Goal: Transaction & Acquisition: Purchase product/service

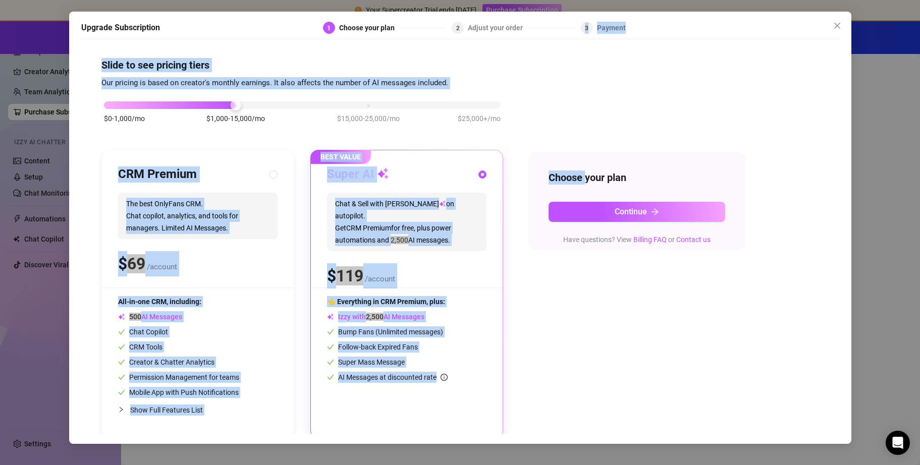
drag, startPoint x: 576, startPoint y: 30, endPoint x: 666, endPoint y: 64, distance: 95.8
click at [359, 117] on div "Upgrade Subscription 1 Choose your plan 2 Adjust your order 3 Payment Slide to …" at bounding box center [460, 228] width 782 height 432
click at [359, 27] on icon "close" at bounding box center [837, 26] width 8 height 8
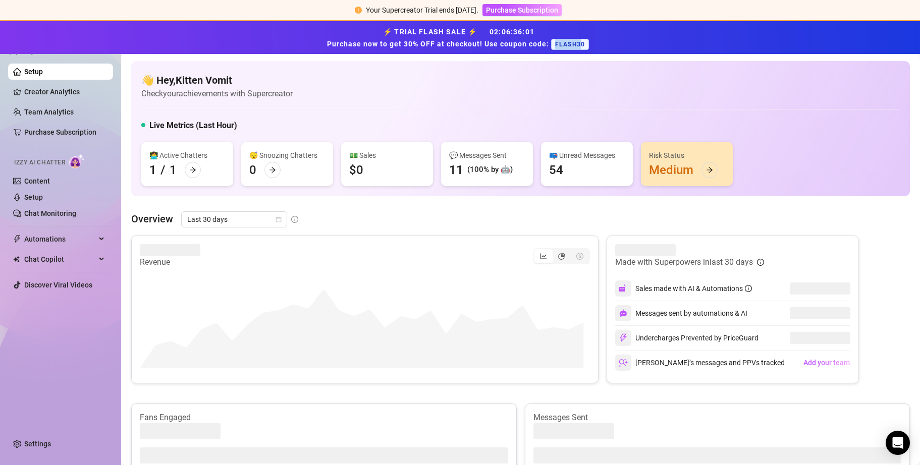
drag, startPoint x: 583, startPoint y: 45, endPoint x: 557, endPoint y: 42, distance: 26.4
click at [359, 42] on span "FLASH30" at bounding box center [570, 44] width 38 height 11
click at [359, 48] on div "⚡ TRIAL FLASH SALE ⚡ 02 : 06 : 36 : 01 Purchase now to get 30% OFF at checkout!…" at bounding box center [460, 37] width 908 height 25
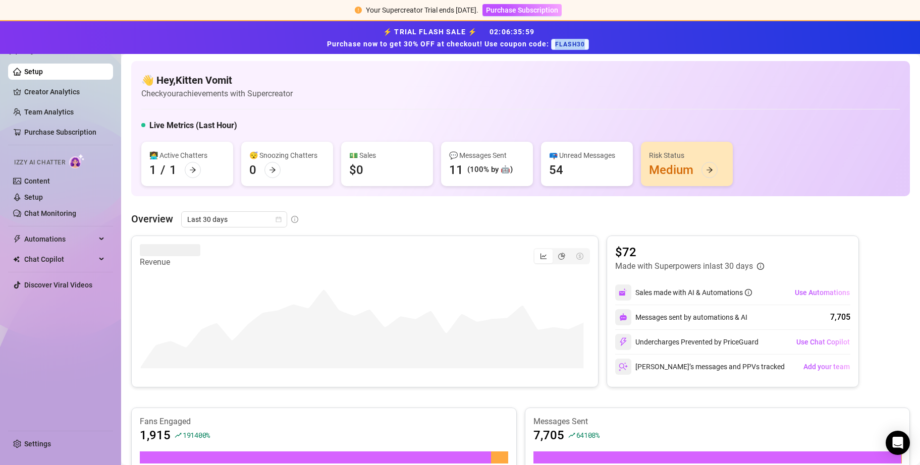
drag, startPoint x: 585, startPoint y: 43, endPoint x: 554, endPoint y: 44, distance: 30.3
click at [359, 44] on span "FLASH30" at bounding box center [570, 44] width 38 height 11
copy span "FLASH30"
click at [359, 102] on div "👋 Hey, Kitten Vomit Check your achievements with Supercreator Live Metrics (Las…" at bounding box center [520, 128] width 779 height 135
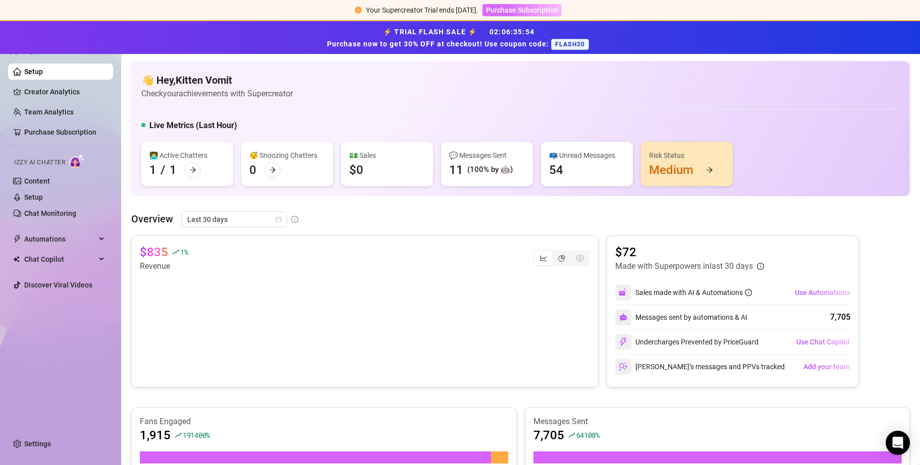
click at [359, 7] on span "Purchase Subscription" at bounding box center [522, 10] width 72 height 8
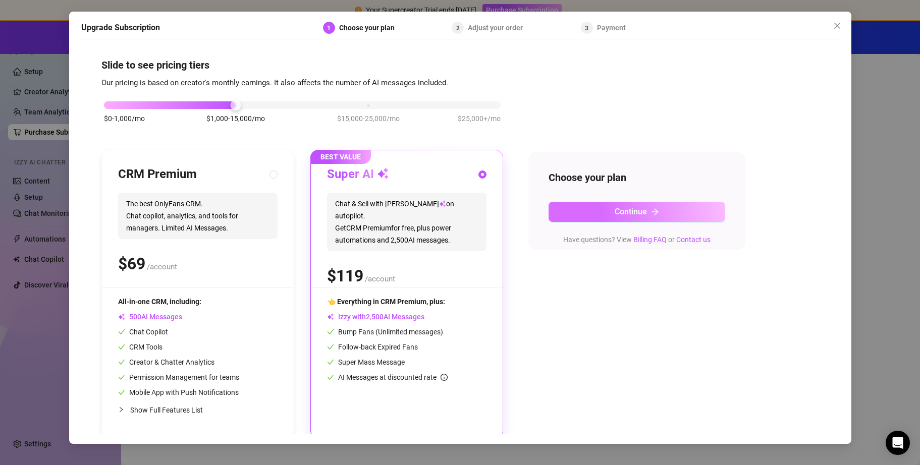
click at [359, 219] on button "Continue" at bounding box center [636, 212] width 177 height 20
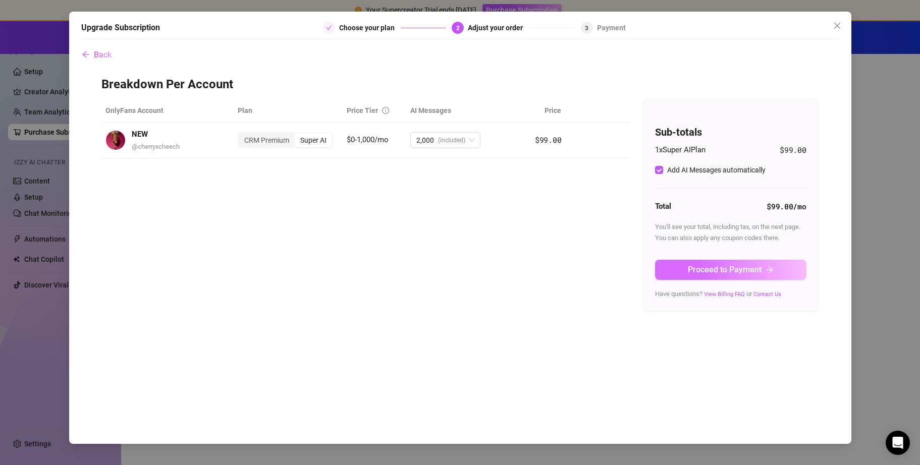
click at [359, 244] on span "Proceed to Payment" at bounding box center [725, 270] width 74 height 10
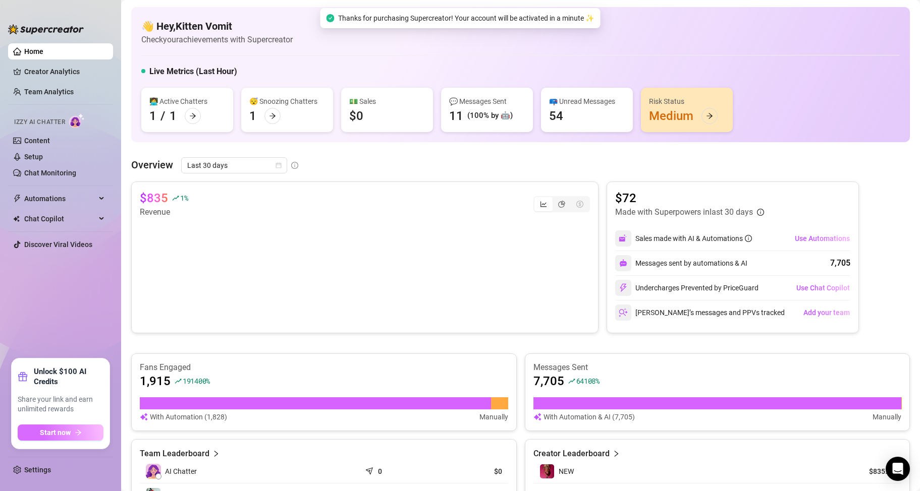
click at [60, 244] on span "Start now" at bounding box center [55, 433] width 31 height 8
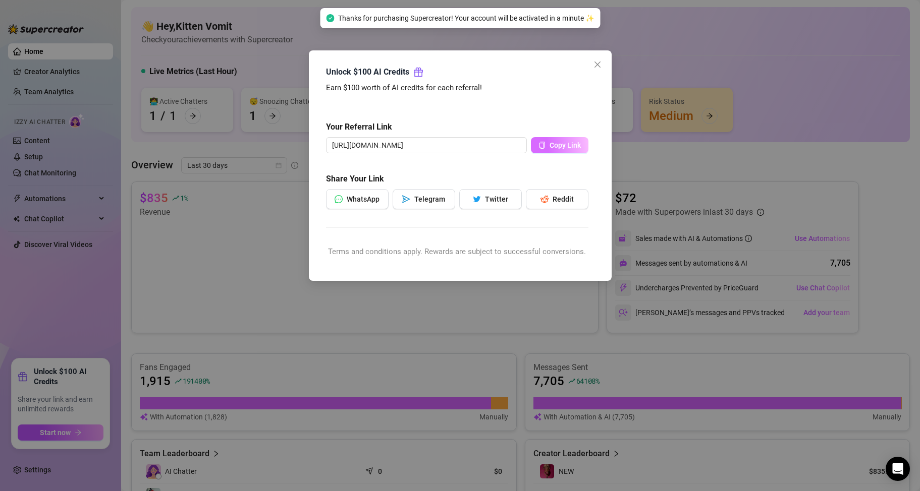
click at [359, 149] on span "Copy Link" at bounding box center [564, 145] width 31 height 8
click at [359, 63] on icon "close" at bounding box center [597, 65] width 8 height 8
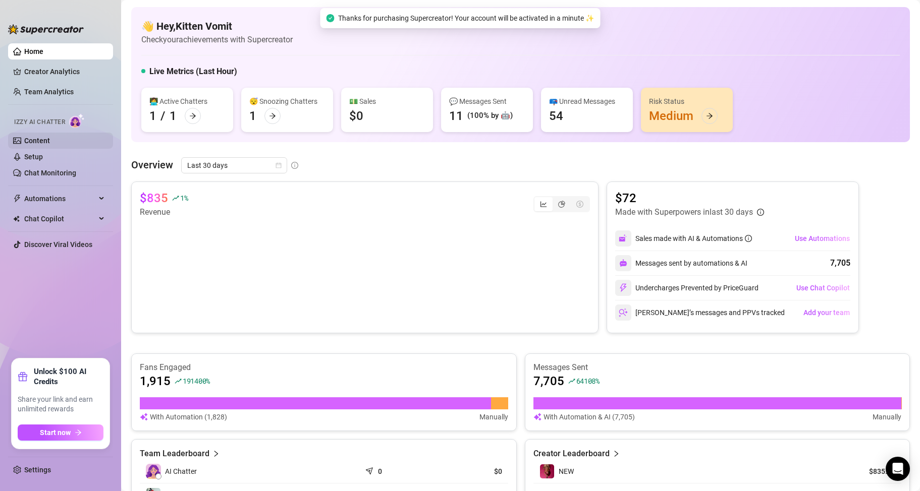
click at [50, 139] on link "Content" at bounding box center [37, 141] width 26 height 8
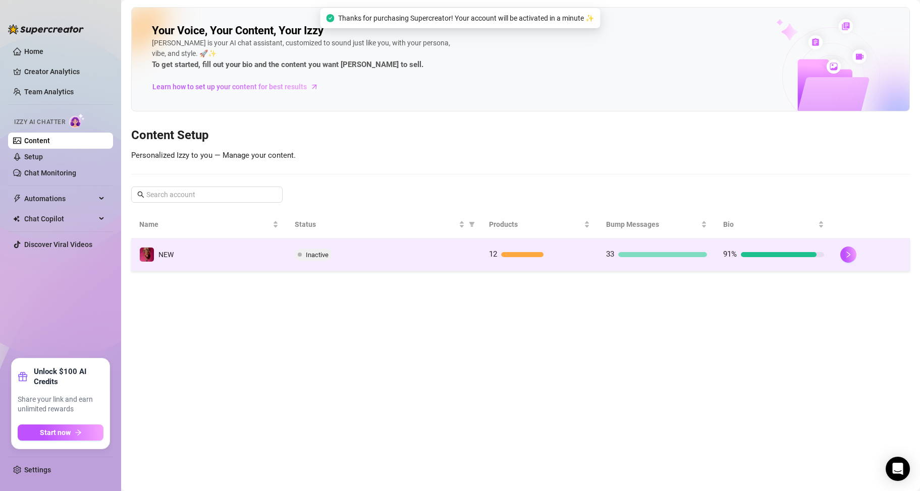
click at [315, 244] on span "Inactive" at bounding box center [317, 255] width 23 height 8
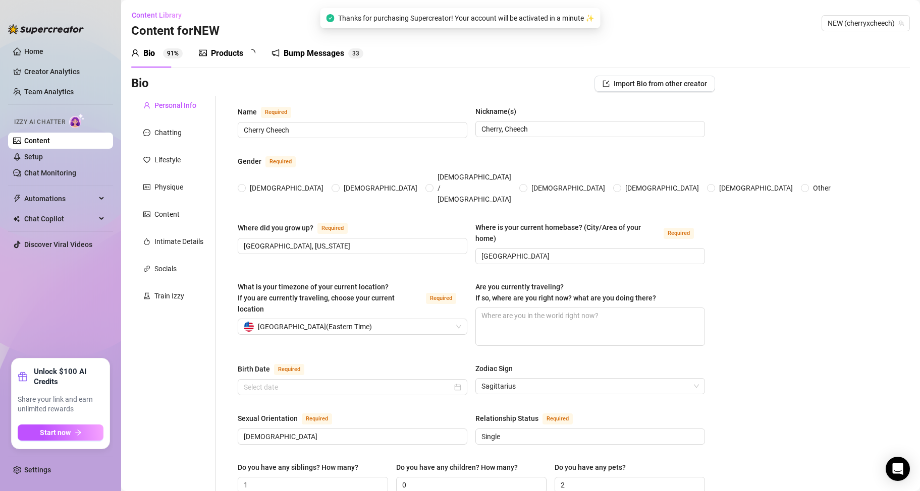
radio input "true"
type input "[DATE]"
click at [43, 153] on link "Setup" at bounding box center [33, 157] width 19 height 8
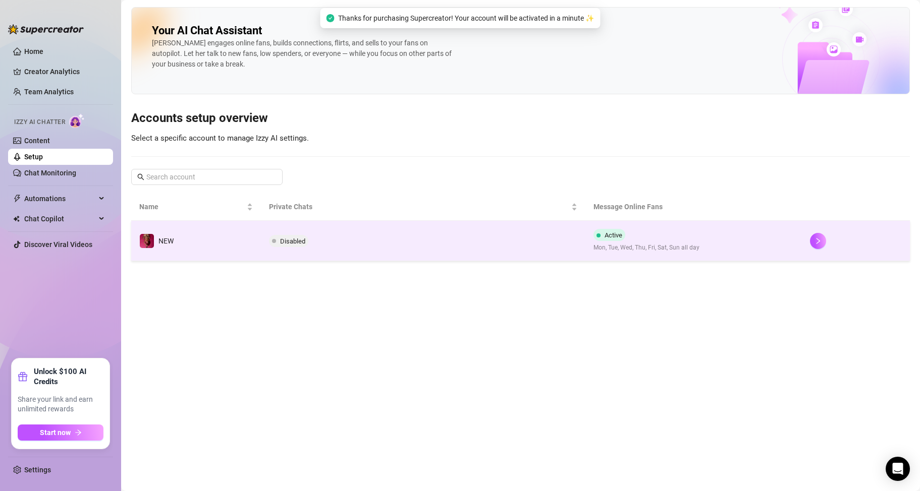
click at [290, 239] on span "Disabled" at bounding box center [292, 242] width 25 height 8
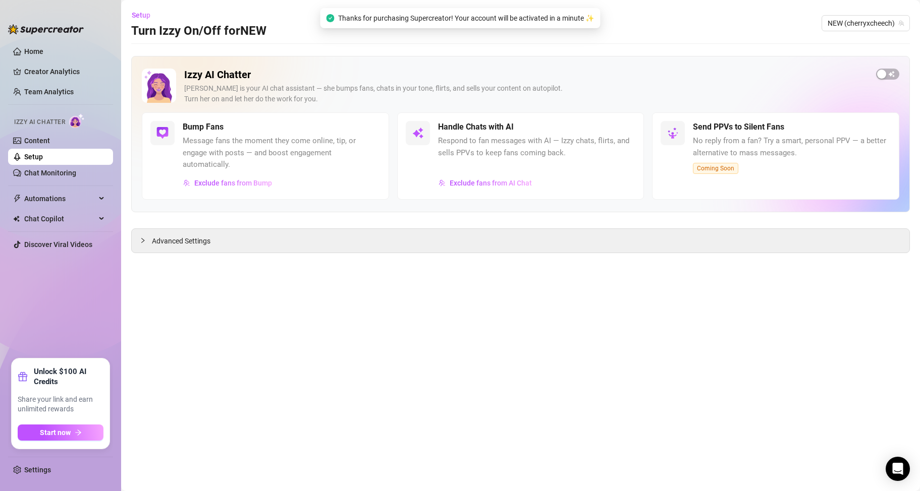
click at [359, 147] on span "Respond to fan messages with AI — Izzy chats, flirts, and sells PPVs to keep fa…" at bounding box center [537, 147] width 198 height 24
click at [359, 76] on div "button" at bounding box center [881, 74] width 9 height 9
click at [359, 125] on button "button" at bounding box center [624, 127] width 22 height 11
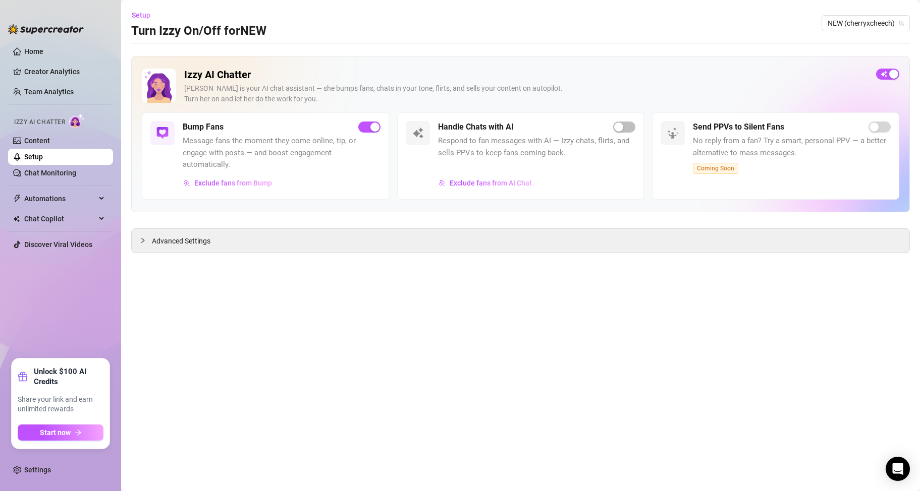
click at [359, 121] on div "Handle Chats with AI" at bounding box center [537, 127] width 198 height 12
click at [359, 122] on span "button" at bounding box center [624, 127] width 22 height 11
drag, startPoint x: 222, startPoint y: 242, endPoint x: 213, endPoint y: 241, distance: 9.1
click at [221, 242] on div "Advanced Settings" at bounding box center [520, 241] width 777 height 24
click at [182, 242] on span "Advanced Settings" at bounding box center [181, 241] width 59 height 11
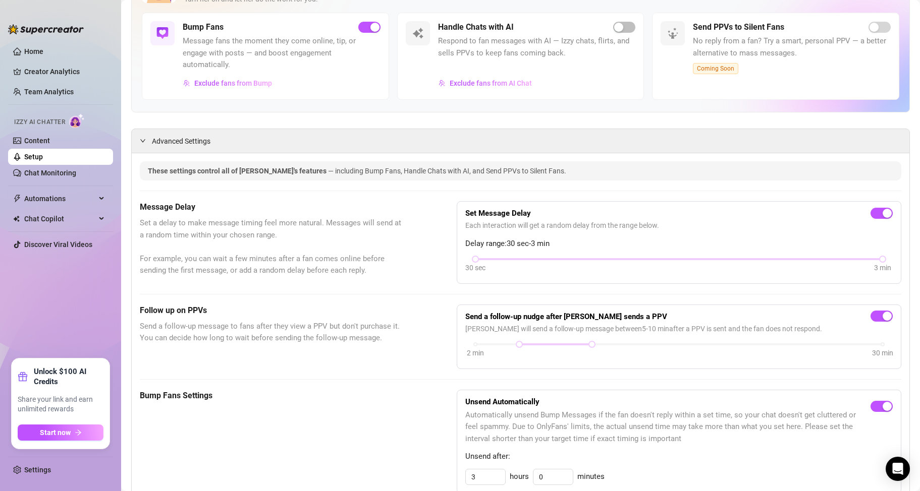
scroll to position [101, 0]
click at [359, 244] on div at bounding box center [882, 258] width 5 height 5
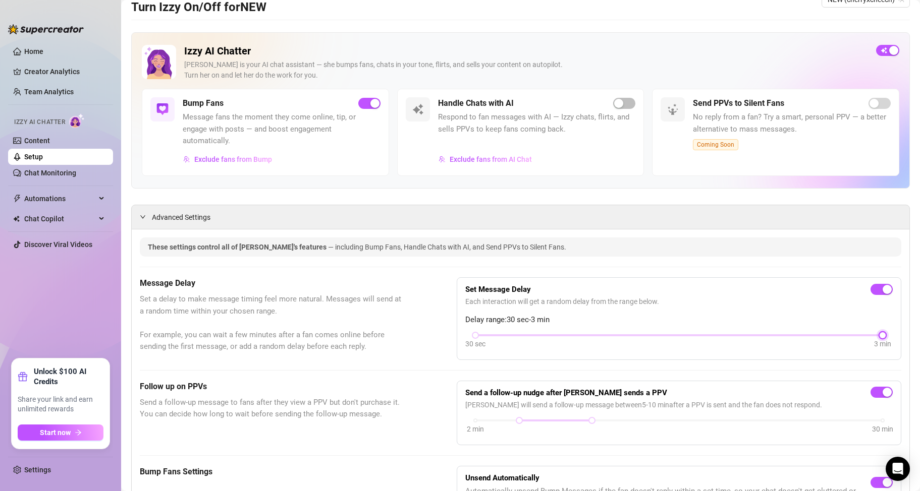
scroll to position [0, 0]
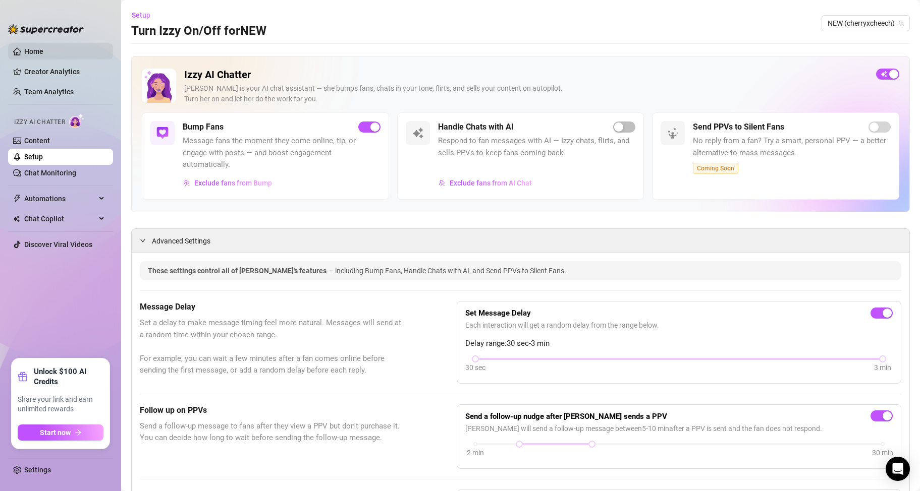
click at [35, 54] on link "Home" at bounding box center [33, 51] width 19 height 8
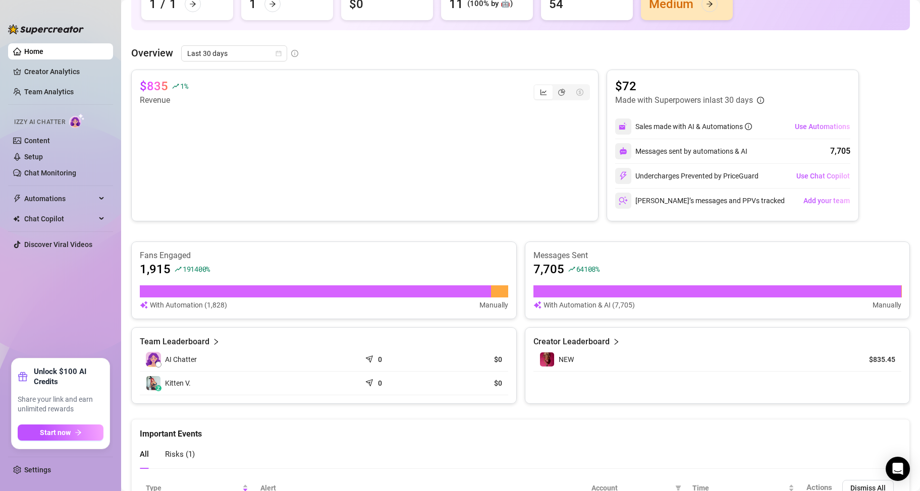
scroll to position [188, 0]
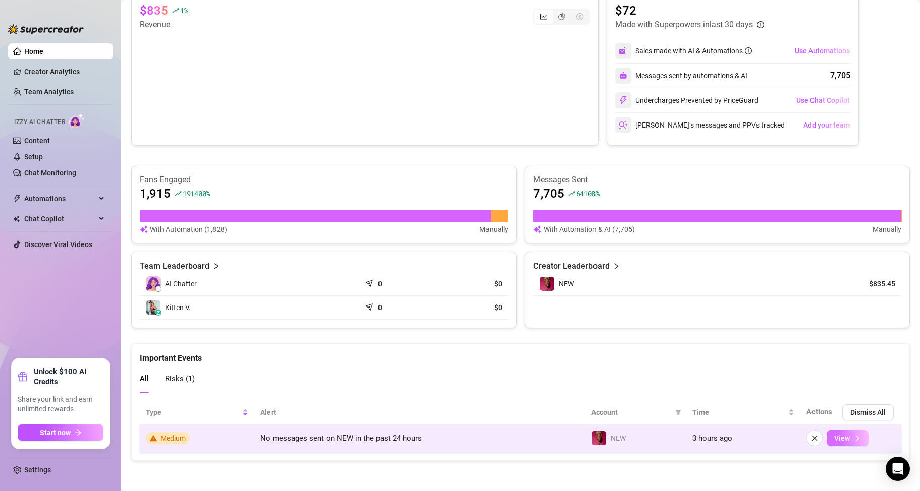
click at [359, 244] on button "View" at bounding box center [847, 438] width 42 height 16
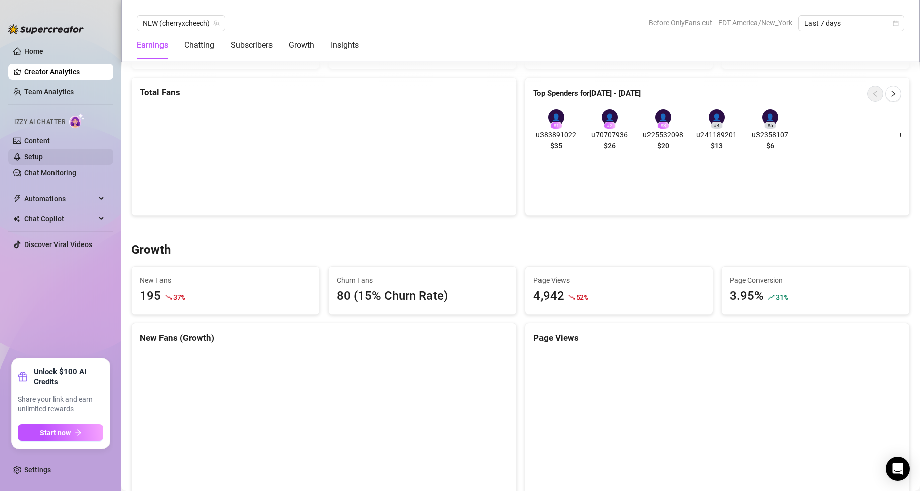
scroll to position [656, 0]
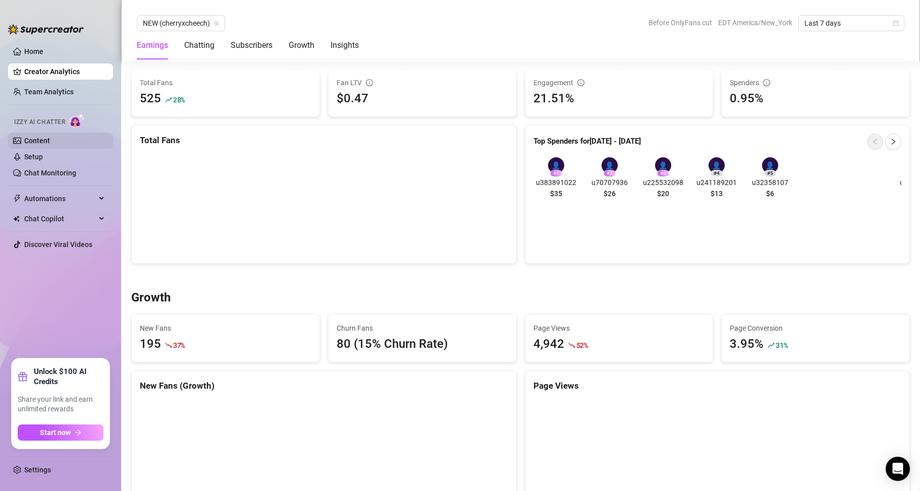
click at [42, 140] on link "Content" at bounding box center [37, 141] width 26 height 8
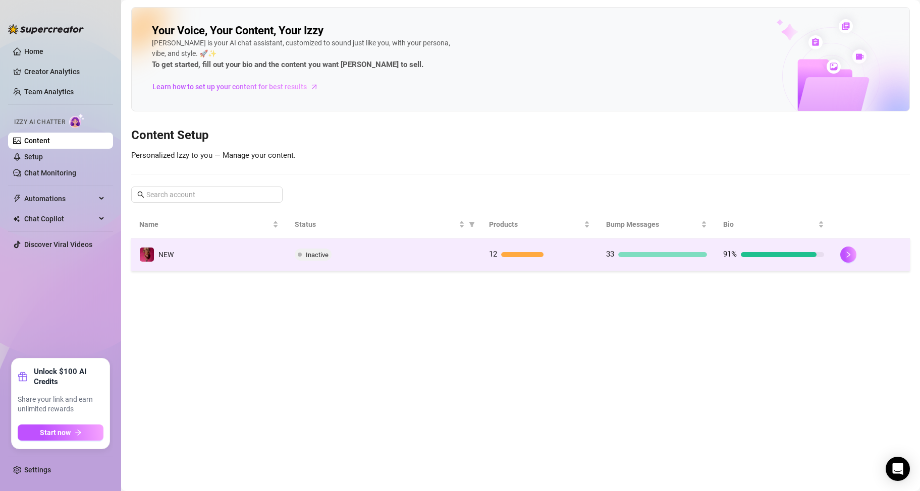
click at [298, 244] on span at bounding box center [300, 255] width 4 height 12
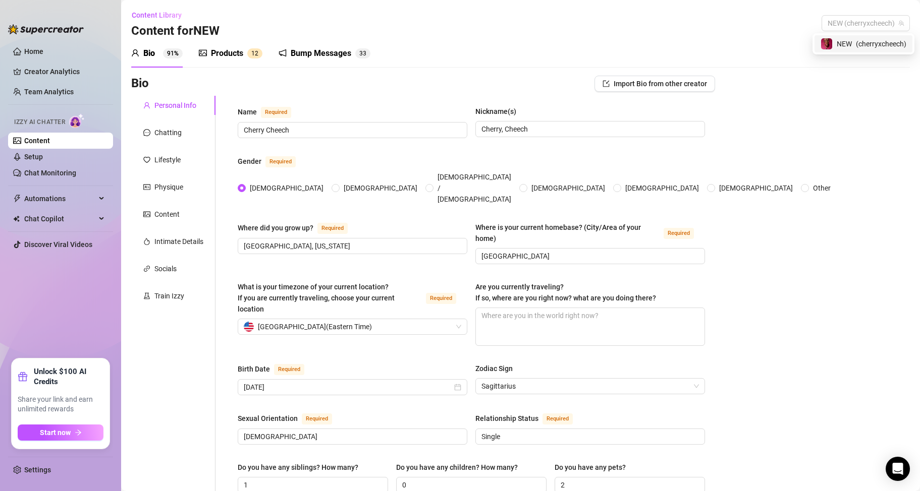
drag, startPoint x: 852, startPoint y: 28, endPoint x: 845, endPoint y: 31, distance: 7.4
click at [359, 31] on div "Content Library Content for NEW NEW (cherryxcheech)" at bounding box center [520, 23] width 779 height 32
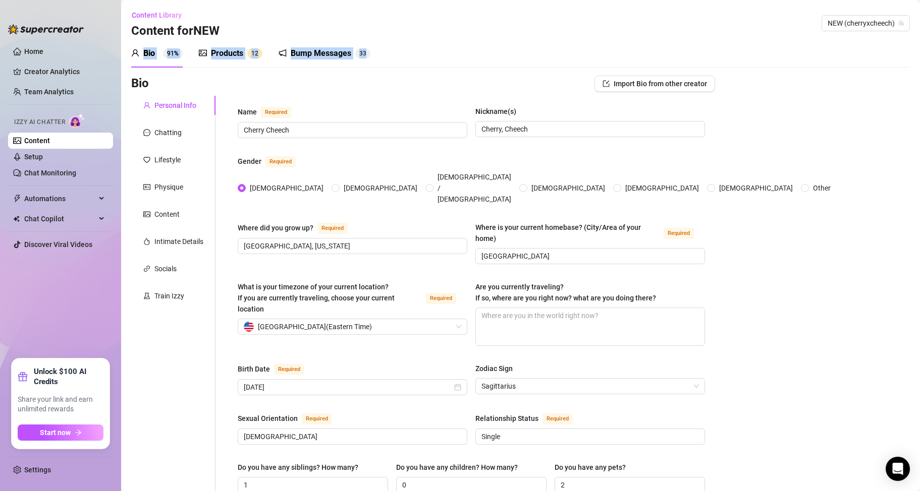
click at [157, 244] on div "Train Izzy" at bounding box center [169, 296] width 30 height 11
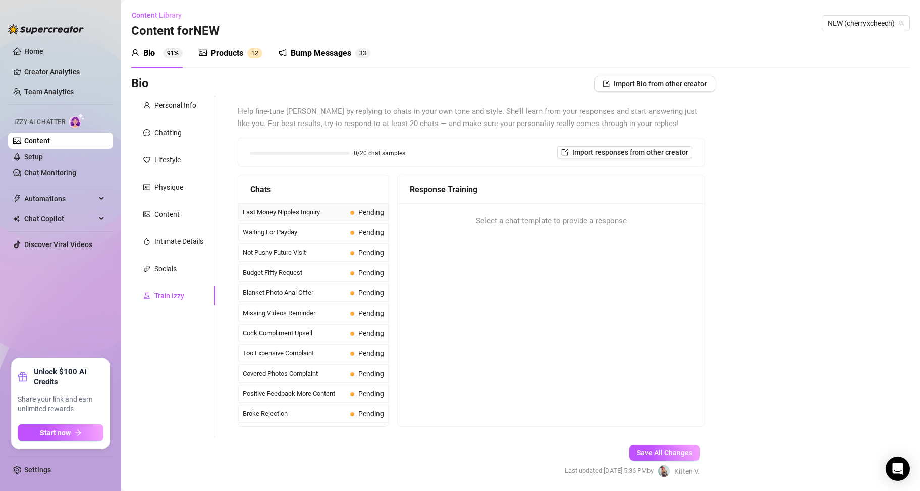
click at [283, 212] on span "Last Money Nipples Inquiry" at bounding box center [294, 212] width 103 height 10
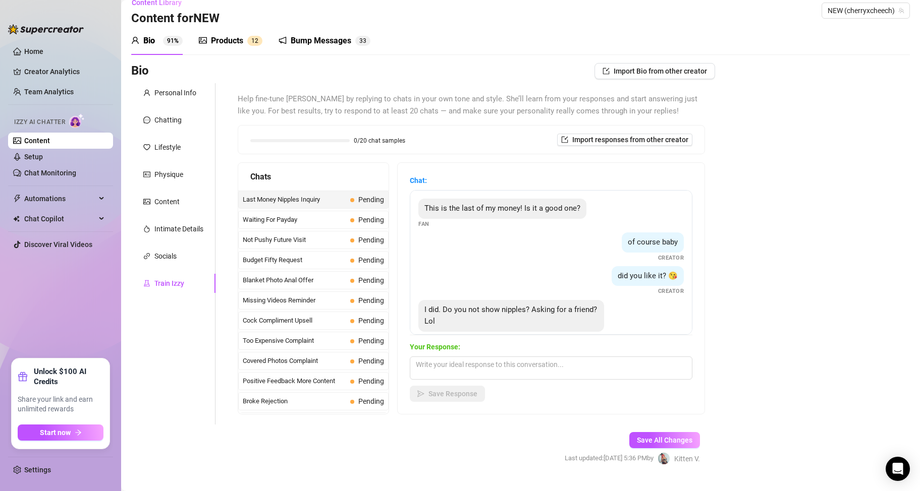
scroll to position [34, 0]
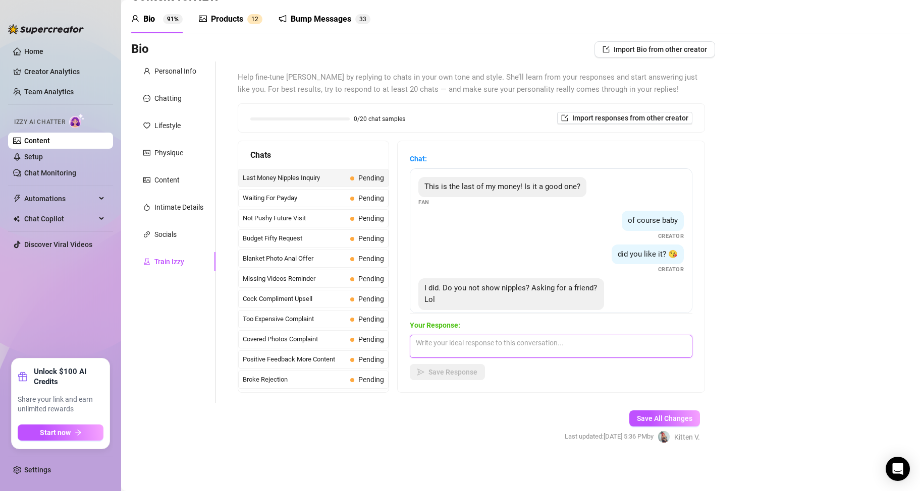
click at [359, 244] on textarea at bounding box center [551, 346] width 283 height 23
type textarea "o"
click at [224, 21] on div "Products" at bounding box center [227, 19] width 32 height 12
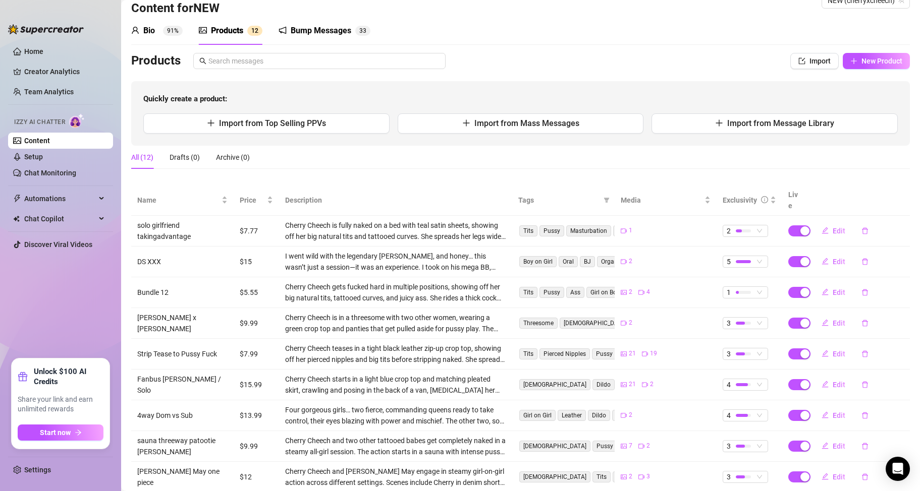
scroll to position [0, 0]
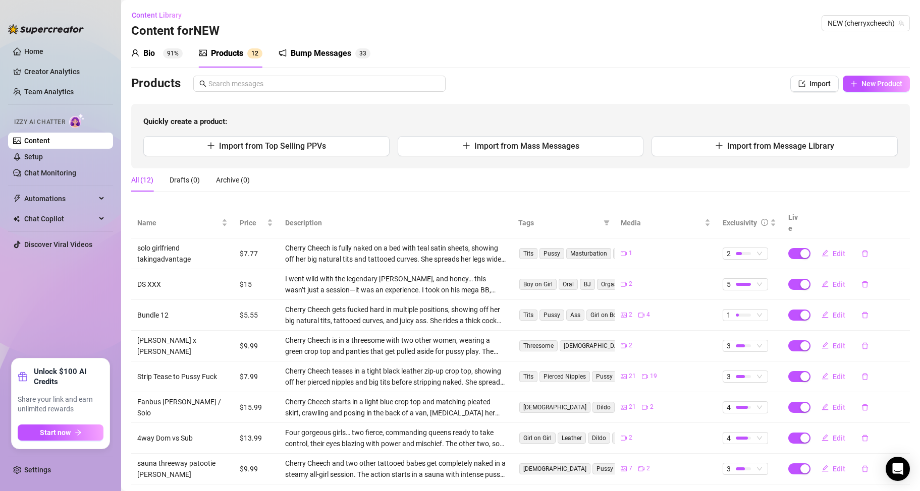
click at [335, 54] on div "Bump Messages" at bounding box center [321, 53] width 61 height 12
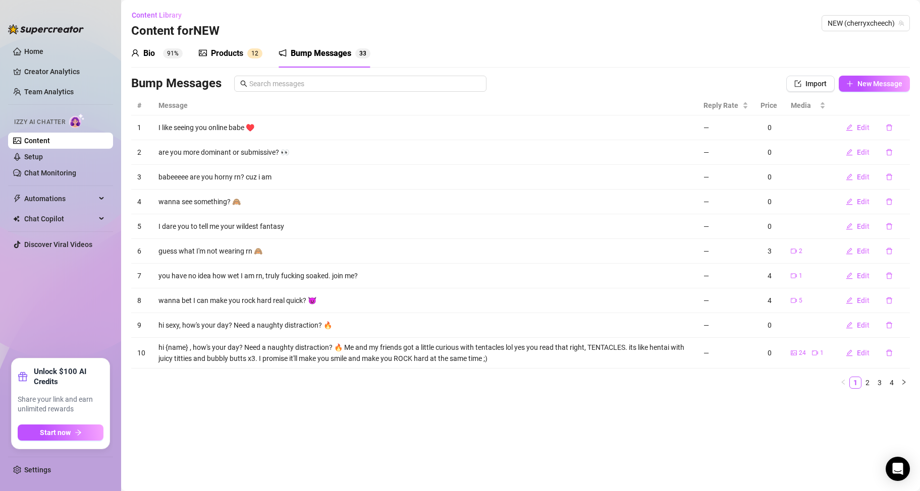
click at [170, 55] on sup "91%" at bounding box center [173, 53] width 20 height 10
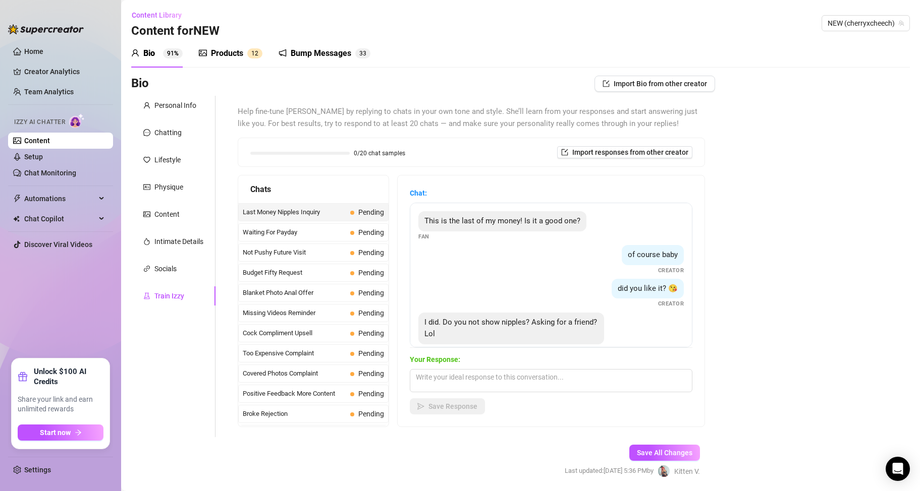
click at [47, 145] on link "Content" at bounding box center [37, 141] width 26 height 8
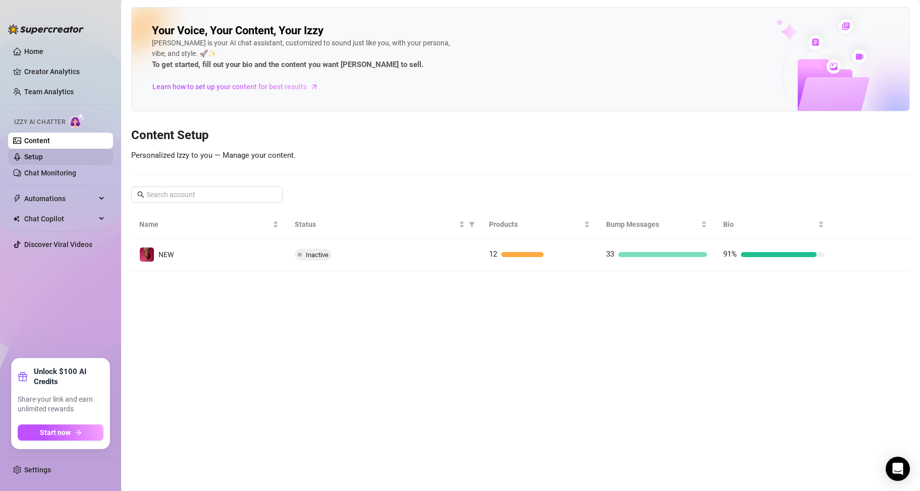
click at [43, 153] on link "Setup" at bounding box center [33, 157] width 19 height 8
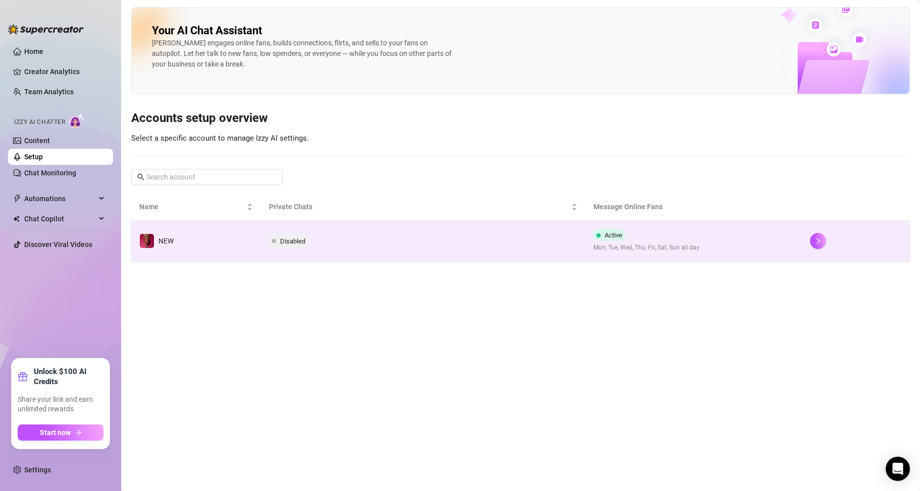
click at [284, 241] on span "Disabled" at bounding box center [292, 242] width 25 height 8
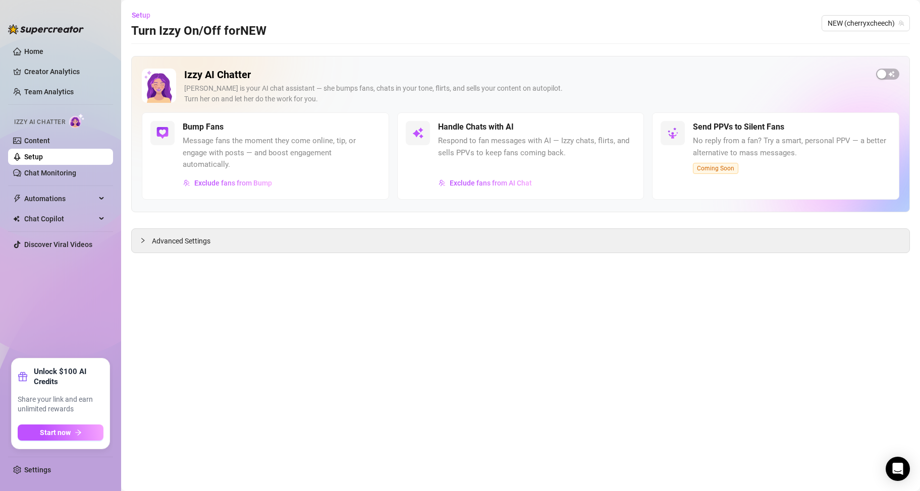
click at [359, 159] on div "Handle Chats with AI Respond to fan messages with AI — Izzy chats, flirts, and …" at bounding box center [537, 156] width 198 height 70
click at [359, 70] on div "button" at bounding box center [881, 74] width 9 height 9
click at [359, 125] on div "button" at bounding box center [618, 127] width 9 height 9
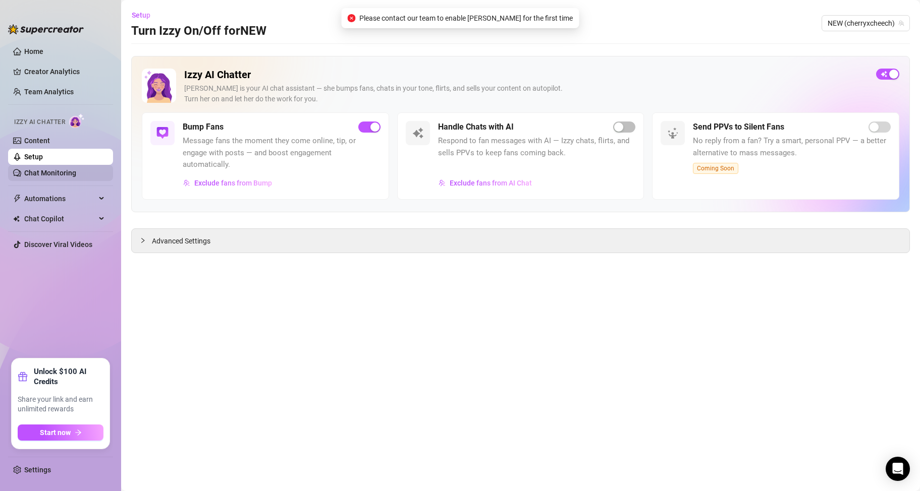
click at [54, 175] on link "Chat Monitoring" at bounding box center [50, 173] width 52 height 8
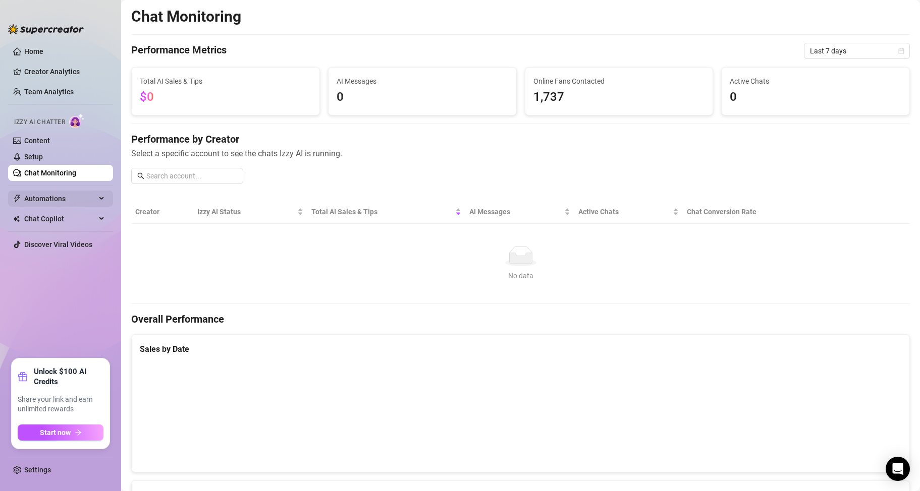
click at [72, 200] on span "Automations" at bounding box center [60, 199] width 72 height 16
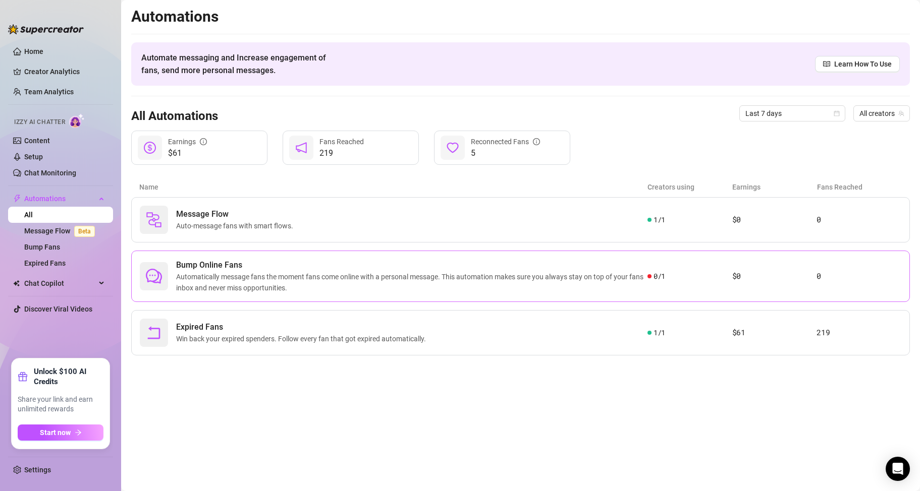
click at [359, 244] on span "0 / 1" at bounding box center [659, 276] width 12 height 11
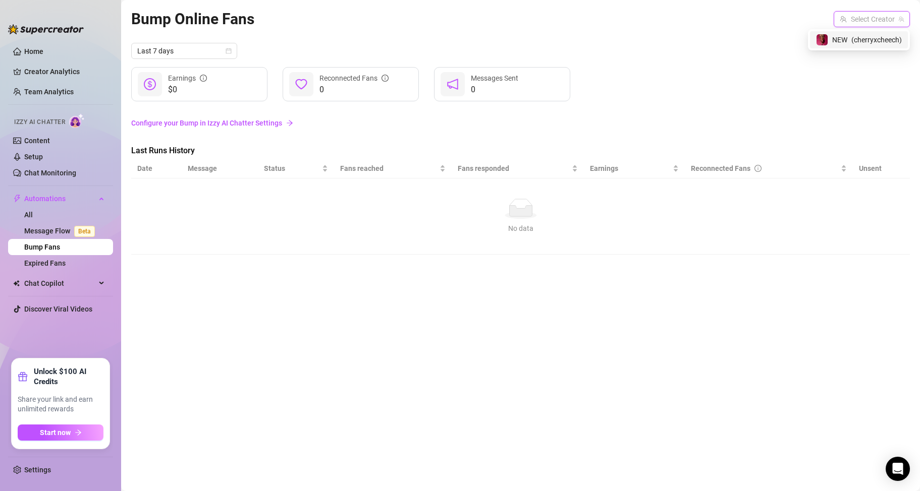
click at [359, 21] on input "search" at bounding box center [867, 19] width 55 height 15
click at [359, 43] on span "NEW" at bounding box center [839, 39] width 15 height 11
click at [64, 231] on link "Message Flow Beta" at bounding box center [61, 231] width 75 height 8
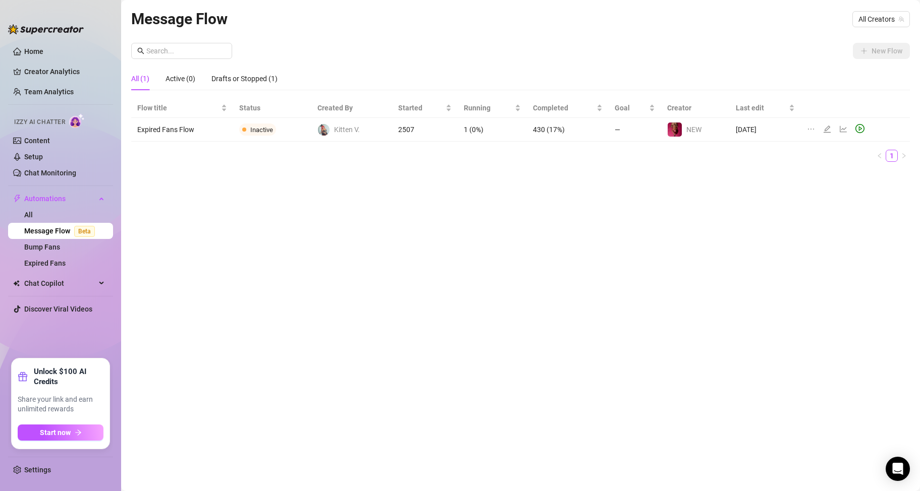
click at [359, 129] on icon "play-circle" at bounding box center [859, 128] width 9 height 9
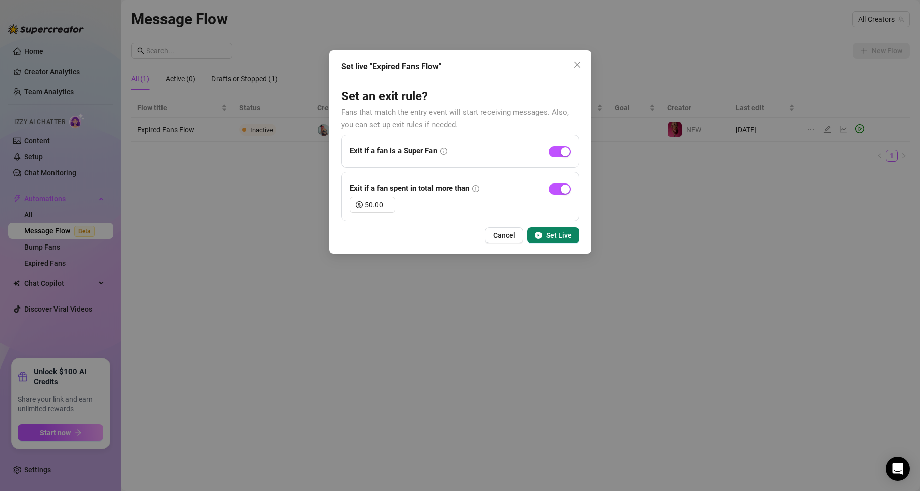
click at [359, 232] on span "Set Live" at bounding box center [559, 236] width 26 height 8
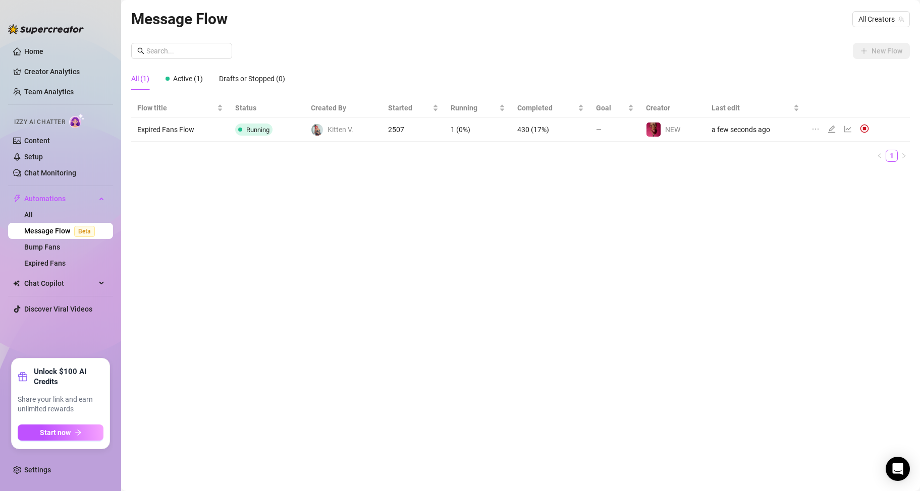
click at [359, 128] on td "a few seconds ago" at bounding box center [755, 130] width 100 height 24
click at [359, 131] on icon "edit" at bounding box center [831, 129] width 8 height 8
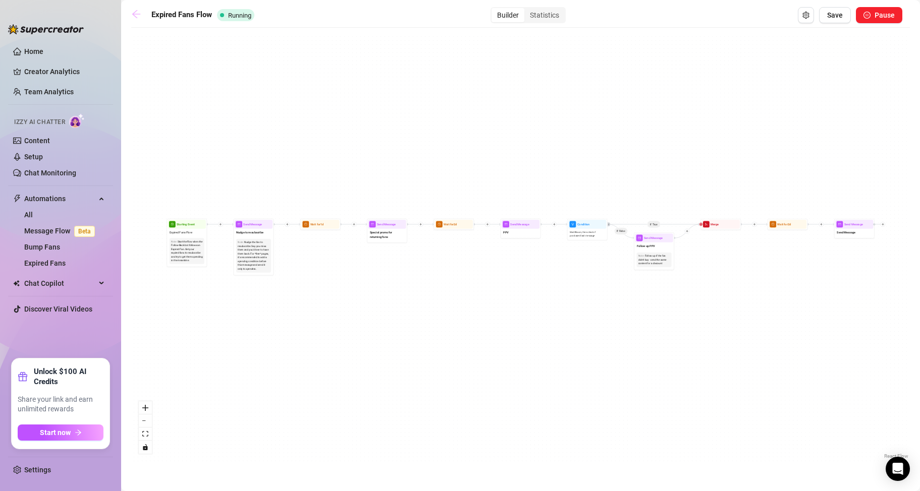
click at [137, 10] on icon "arrow-left" at bounding box center [136, 14] width 10 height 10
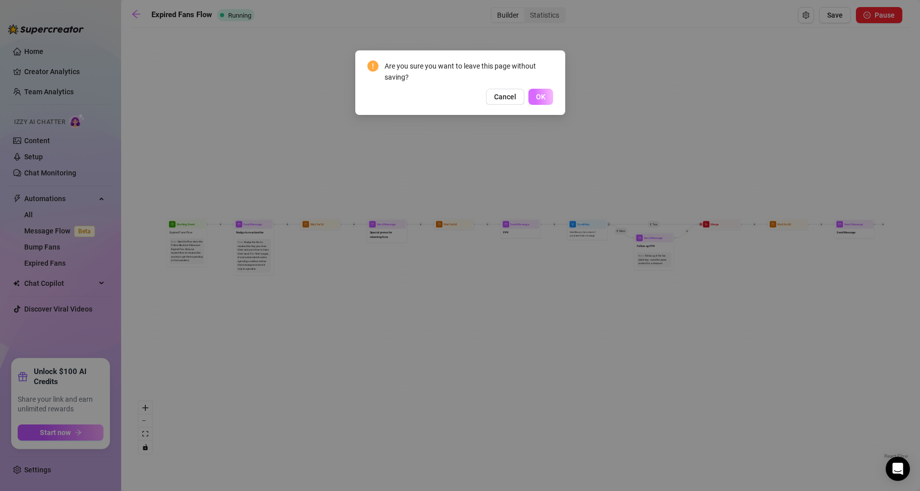
click at [359, 96] on span "OK" at bounding box center [541, 97] width 10 height 8
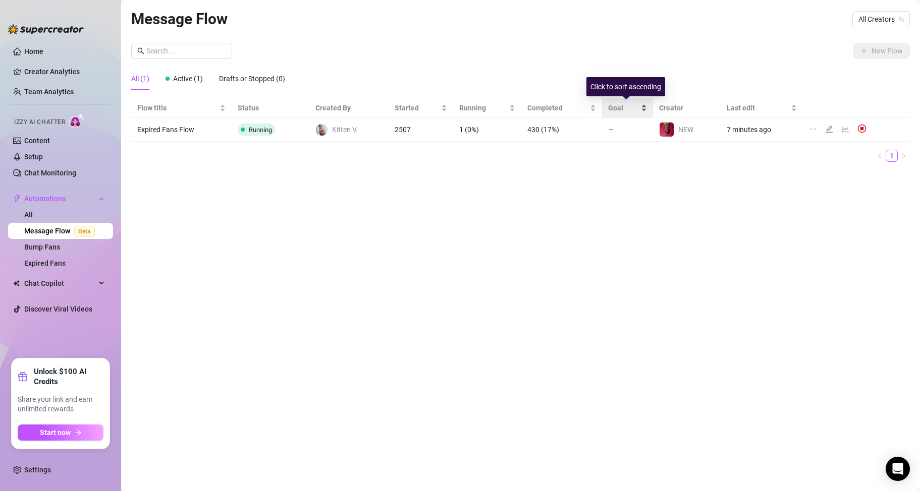
click at [359, 109] on span "Goal" at bounding box center [623, 107] width 31 height 11
click at [359, 131] on icon "line-chart" at bounding box center [845, 129] width 8 height 8
